Goal: Information Seeking & Learning: Understand process/instructions

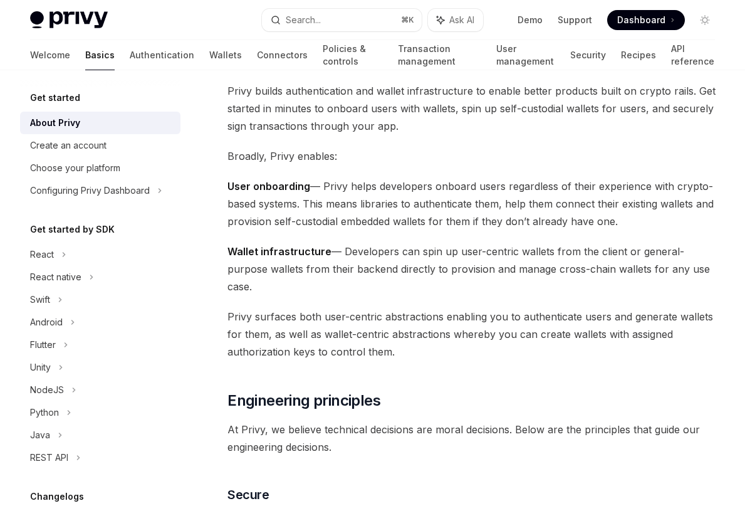
scroll to position [55, 0]
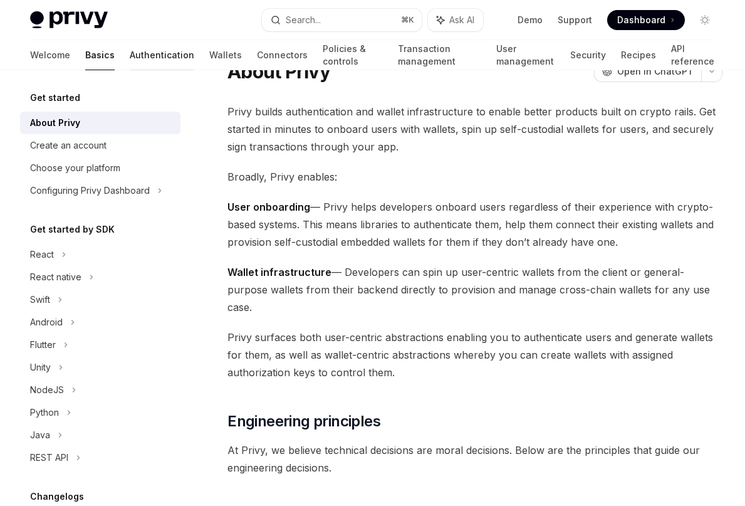
click at [130, 55] on link "Authentication" at bounding box center [162, 55] width 65 height 30
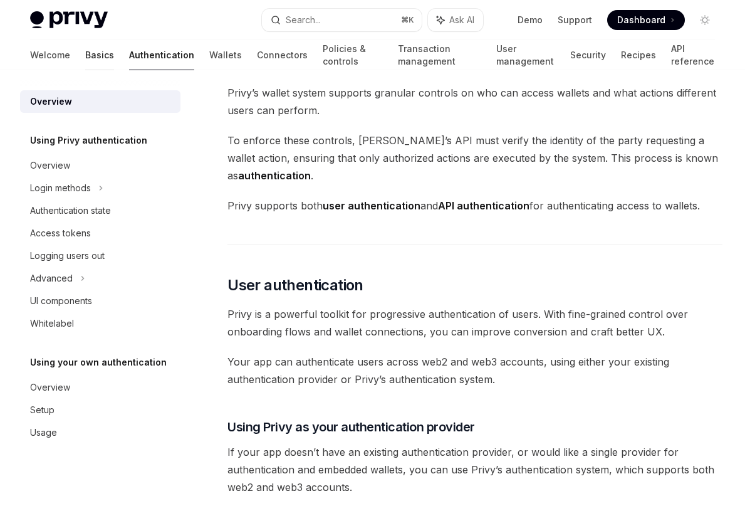
click at [85, 50] on link "Basics" at bounding box center [99, 55] width 29 height 30
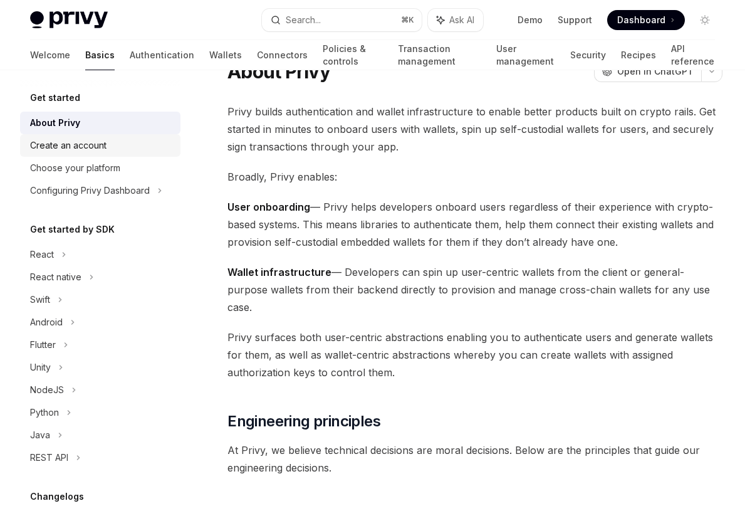
click at [80, 147] on div "Create an account" at bounding box center [68, 145] width 76 height 15
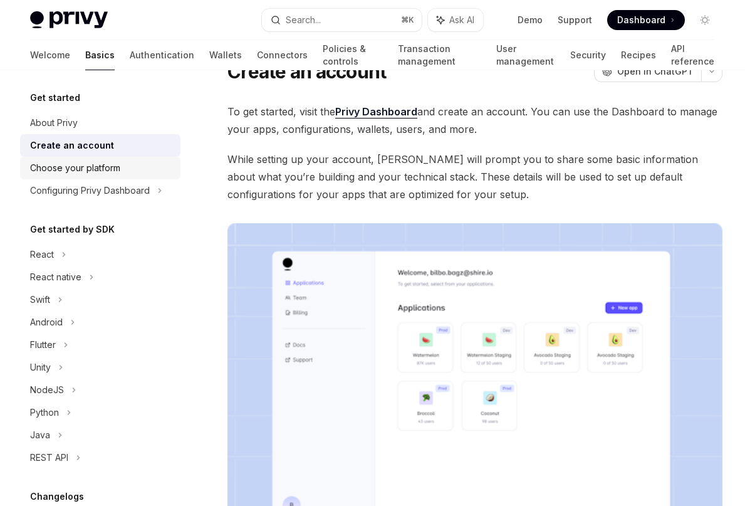
click at [80, 170] on div "Choose your platform" at bounding box center [75, 167] width 90 height 15
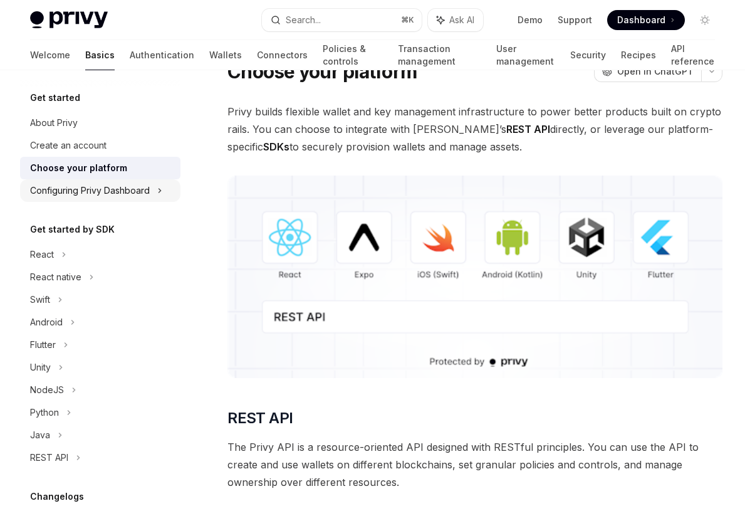
click at [86, 190] on div "Configuring Privy Dashboard" at bounding box center [90, 190] width 120 height 15
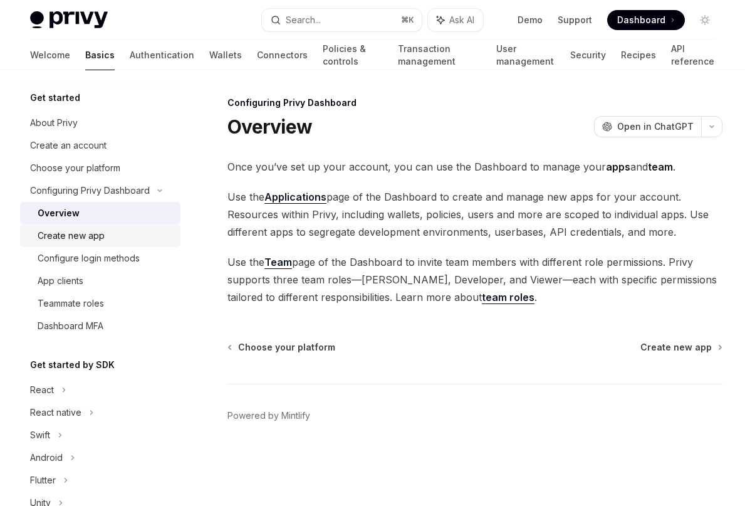
click at [69, 239] on div "Create new app" at bounding box center [71, 235] width 67 height 15
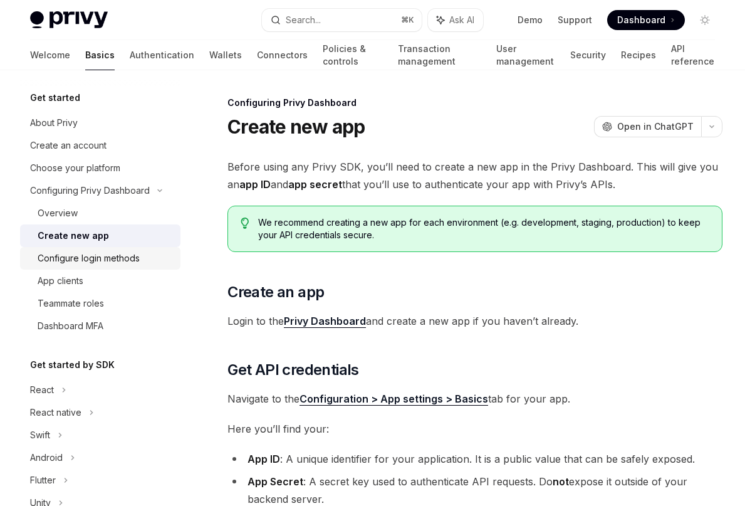
click at [88, 263] on div "Configure login methods" at bounding box center [89, 258] width 102 height 15
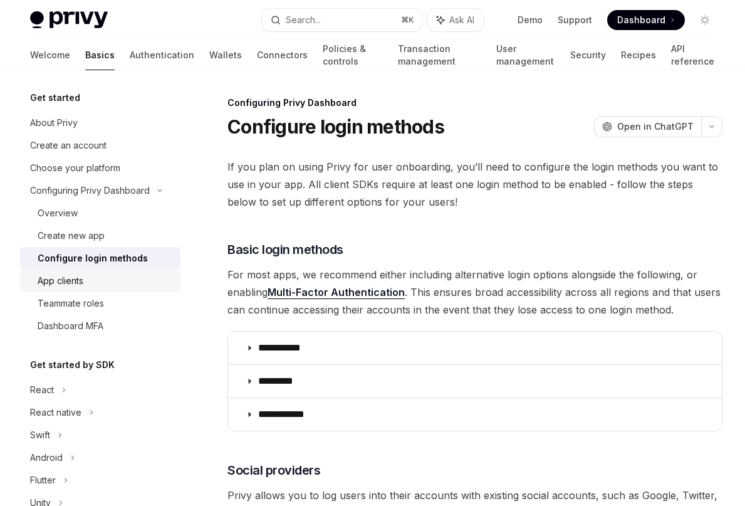
click at [70, 280] on div "App clients" at bounding box center [61, 280] width 46 height 15
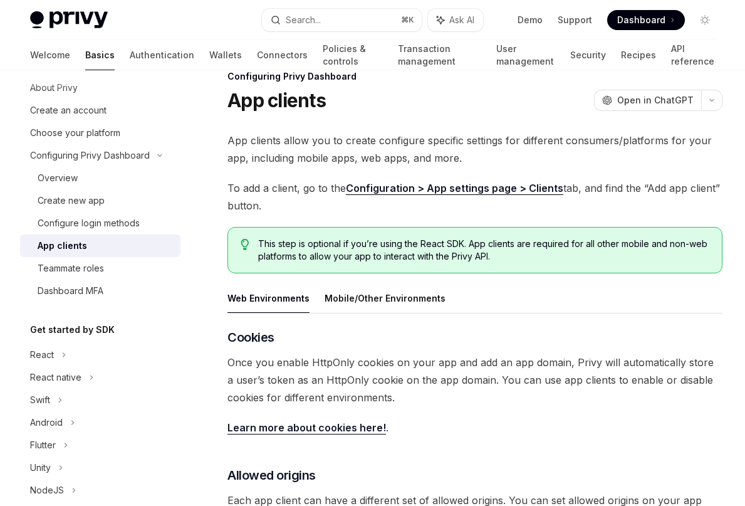
scroll to position [28, 0]
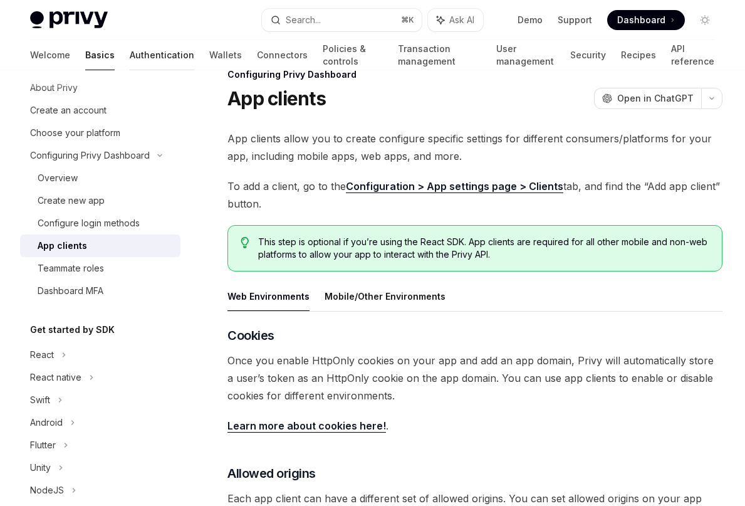
click at [130, 61] on link "Authentication" at bounding box center [162, 55] width 65 height 30
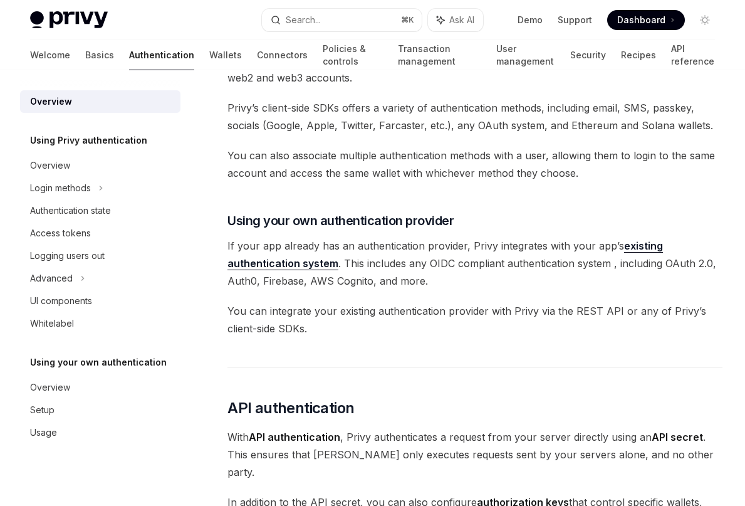
scroll to position [454, 0]
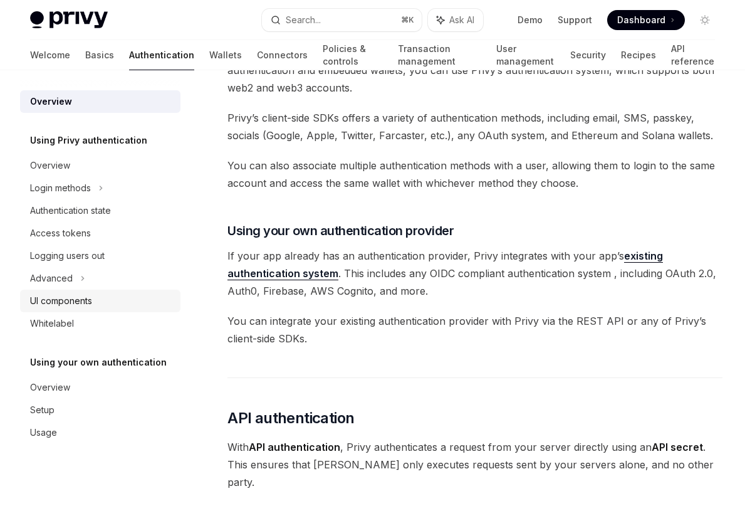
click at [86, 295] on div "UI components" at bounding box center [61, 300] width 62 height 15
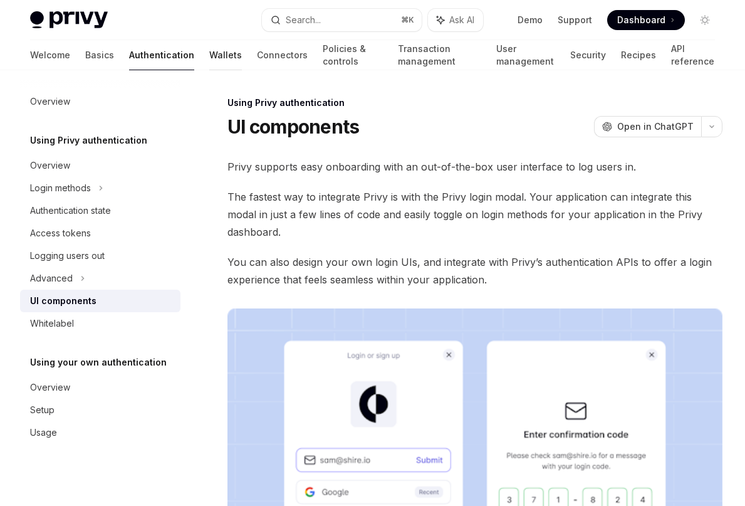
click at [209, 51] on link "Wallets" at bounding box center [225, 55] width 33 height 30
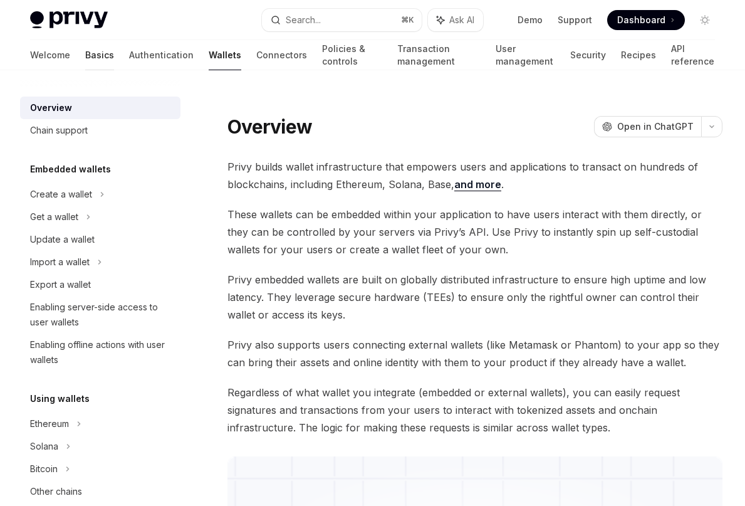
click at [85, 66] on link "Basics" at bounding box center [99, 55] width 29 height 30
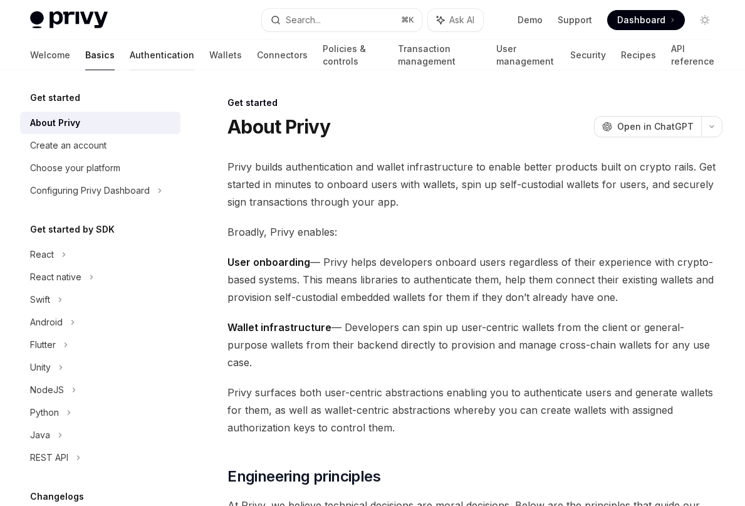
click at [130, 55] on link "Authentication" at bounding box center [162, 55] width 65 height 30
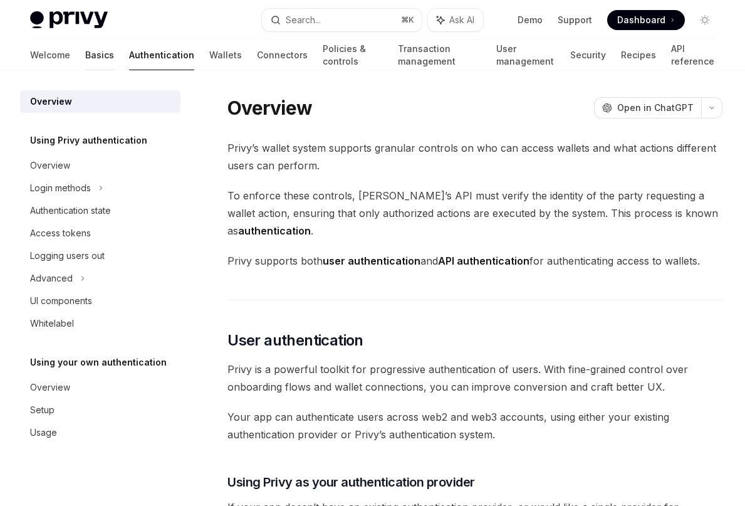
click at [85, 48] on link "Basics" at bounding box center [99, 55] width 29 height 30
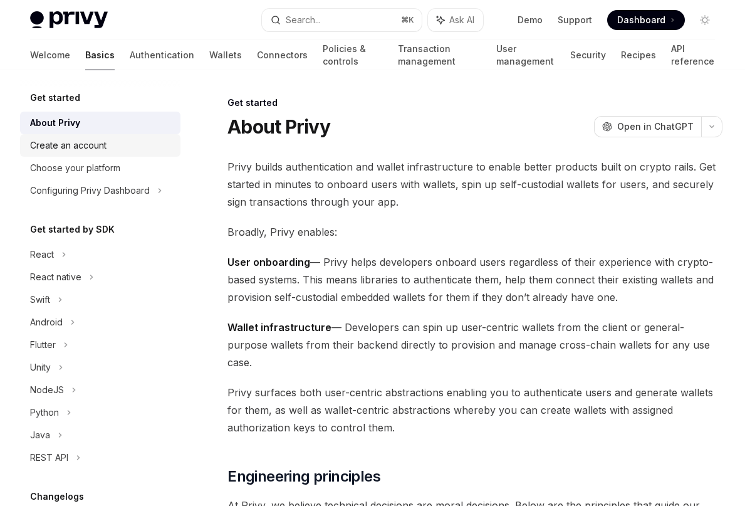
click at [81, 143] on div "Create an account" at bounding box center [68, 145] width 76 height 15
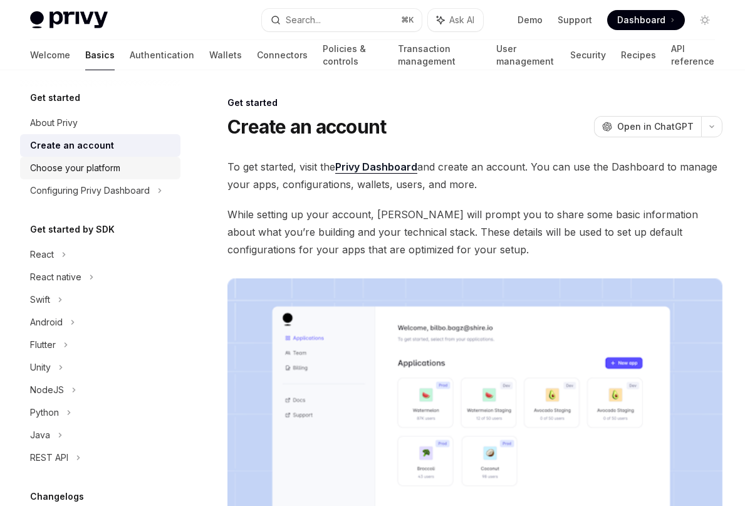
click at [79, 163] on div "Choose your platform" at bounding box center [75, 167] width 90 height 15
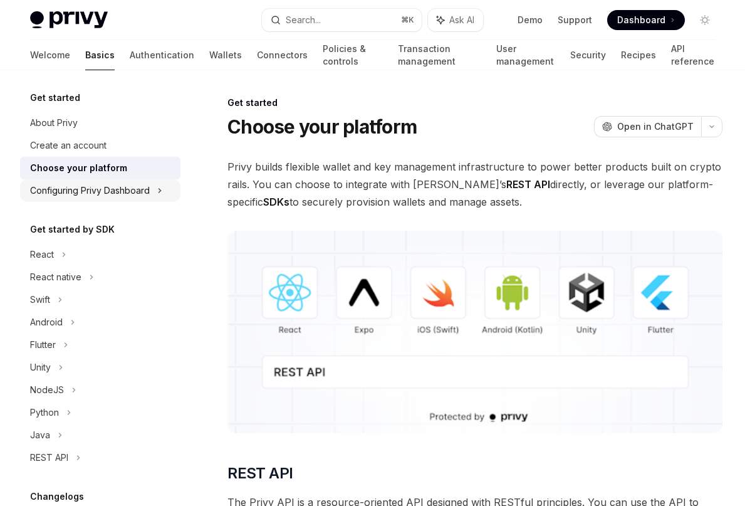
click at [93, 185] on div "Configuring Privy Dashboard" at bounding box center [90, 190] width 120 height 15
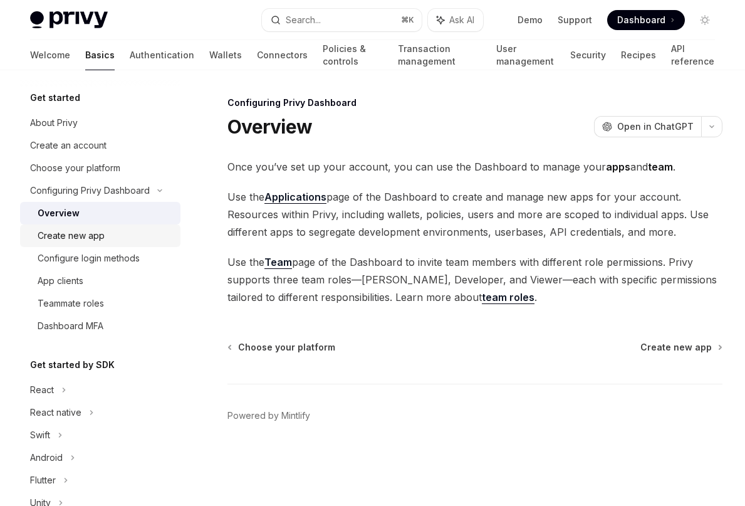
click at [76, 240] on div "Create new app" at bounding box center [71, 235] width 67 height 15
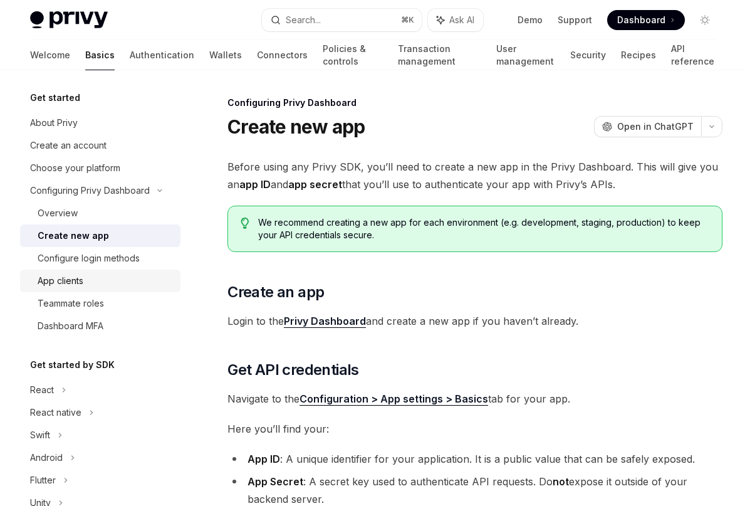
click at [71, 281] on div "App clients" at bounding box center [61, 280] width 46 height 15
type textarea "*"
